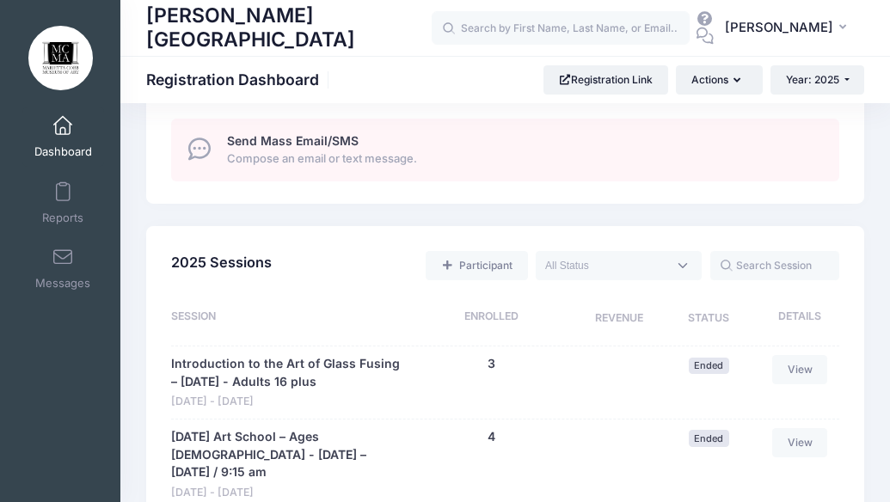
scroll to position [1194, 0]
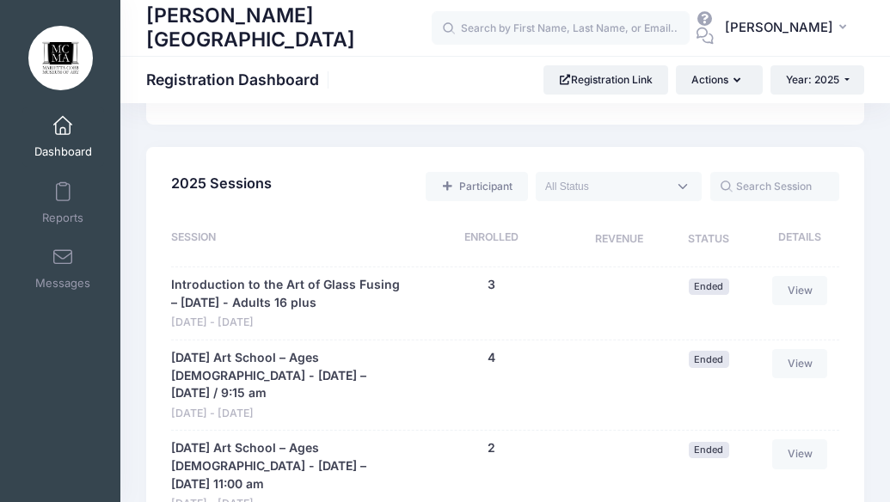
click at [686, 181] on span at bounding box center [619, 186] width 166 height 29
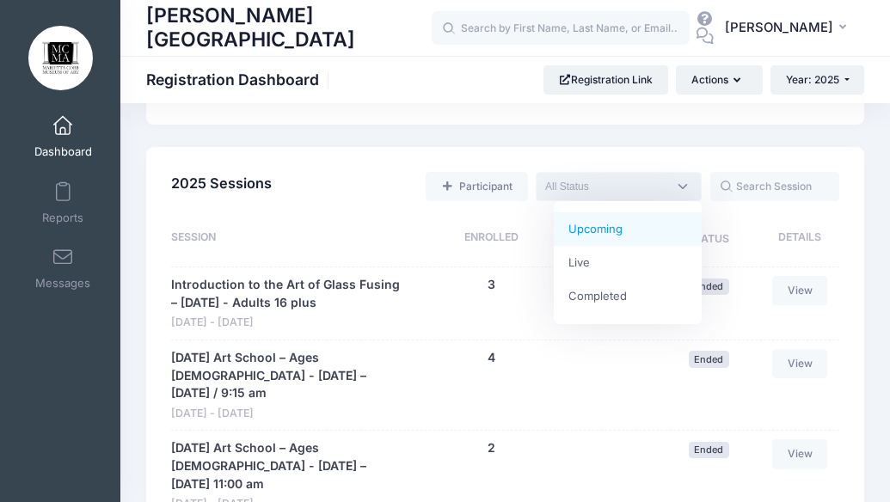
select select "future"
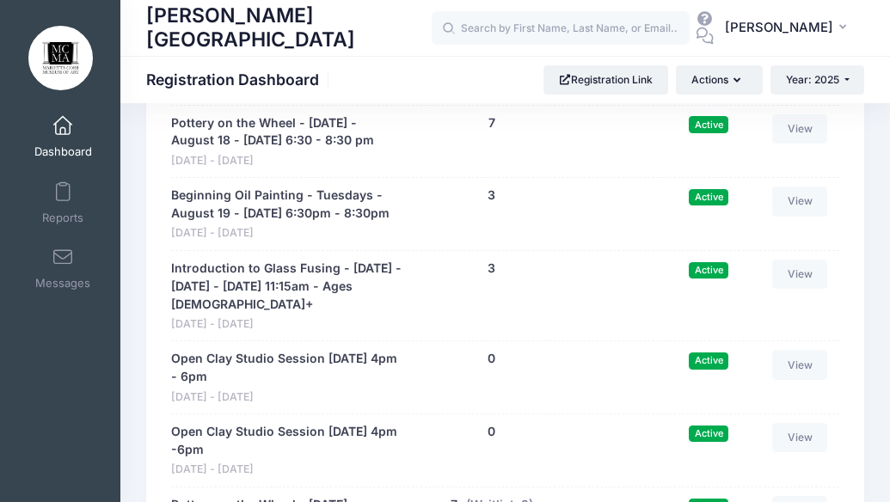
scroll to position [1446, 0]
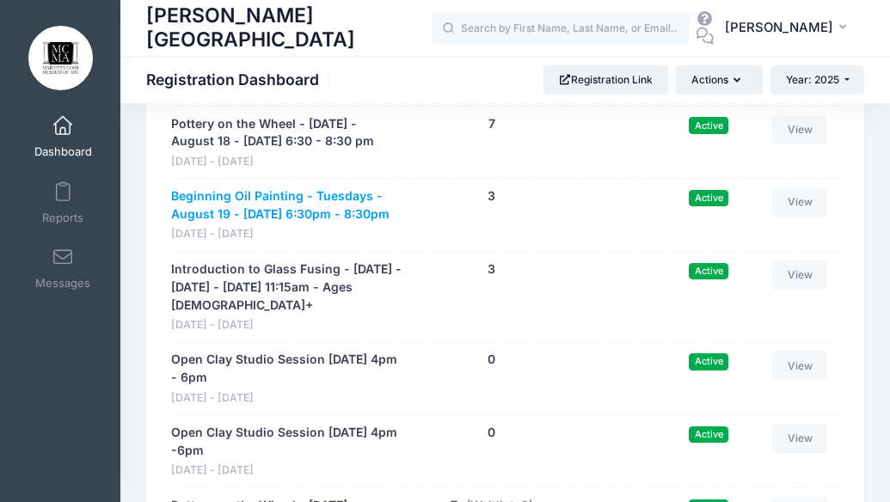
click at [267, 216] on link "Beginning Oil Painting - Tuesdays - August 19 - [DATE] 6:30pm - 8:30pm" at bounding box center [287, 205] width 232 height 36
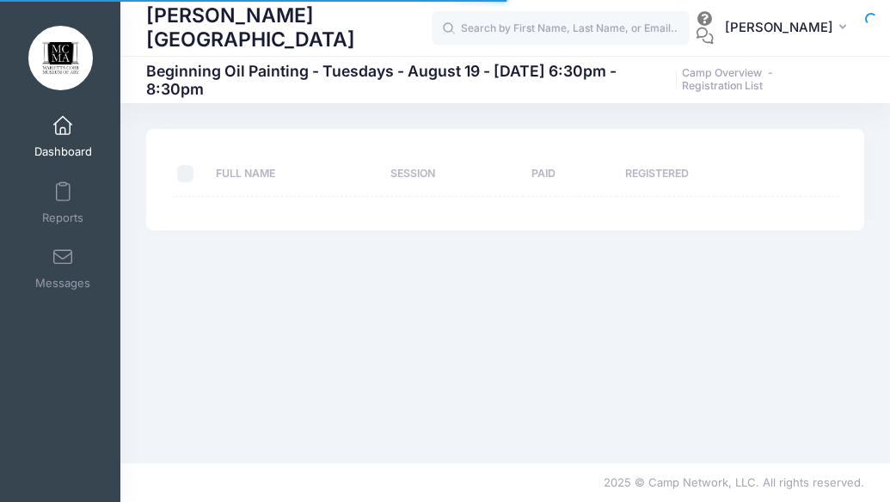
select select "10"
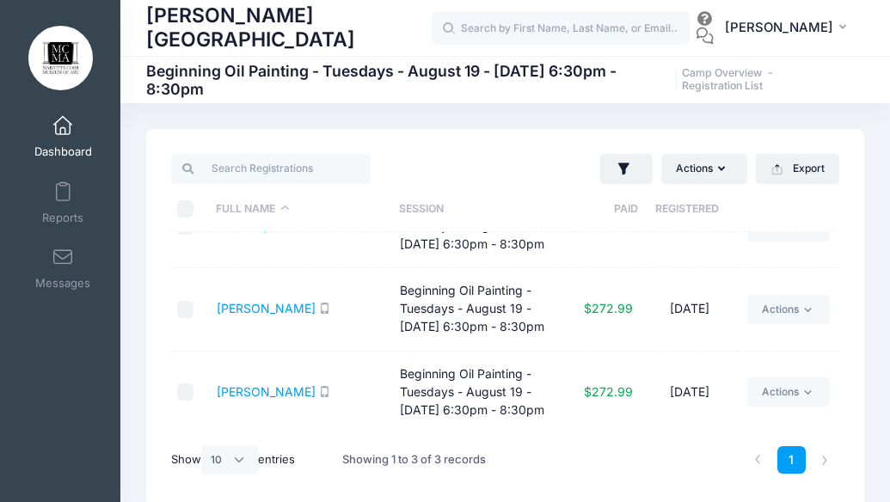
scroll to position [87, 0]
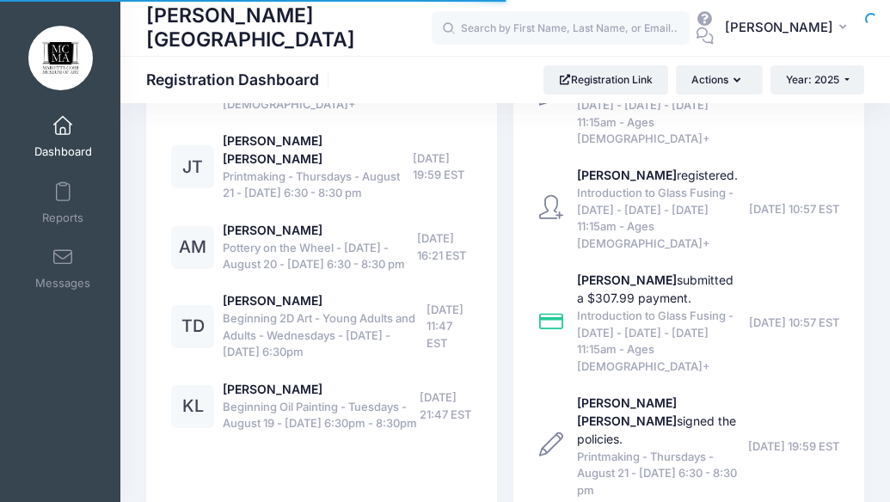
scroll to position [1446, 0]
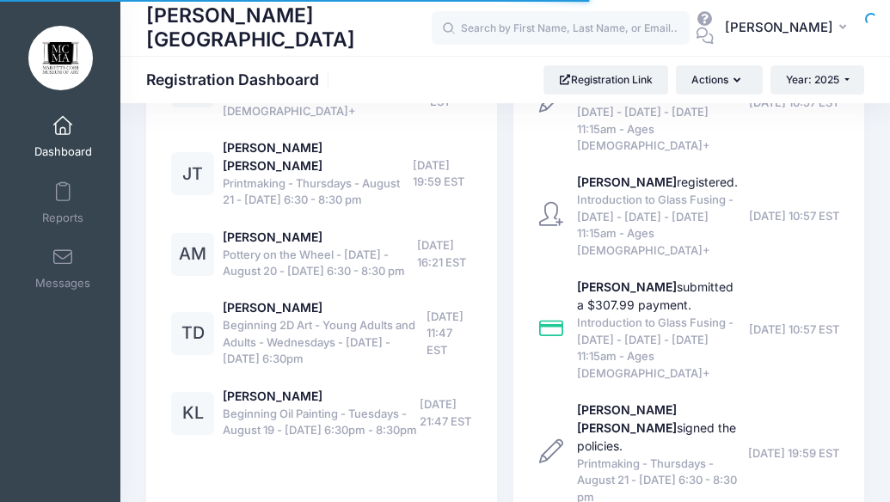
select select
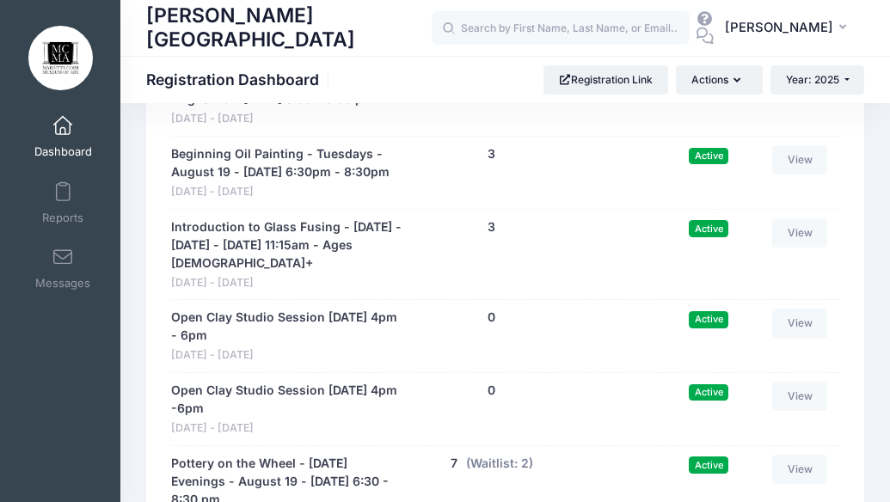
scroll to position [12837, 0]
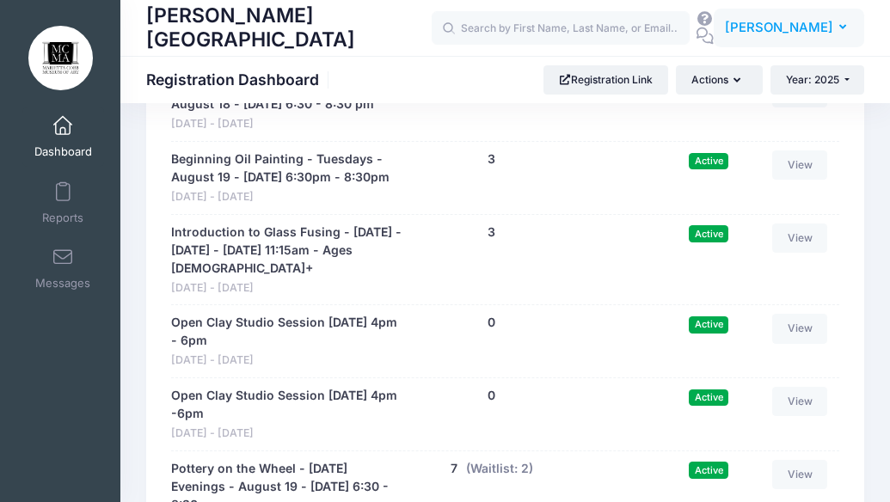
click at [796, 33] on span "[PERSON_NAME]" at bounding box center [779, 27] width 108 height 19
